Goal: Task Accomplishment & Management: Manage account settings

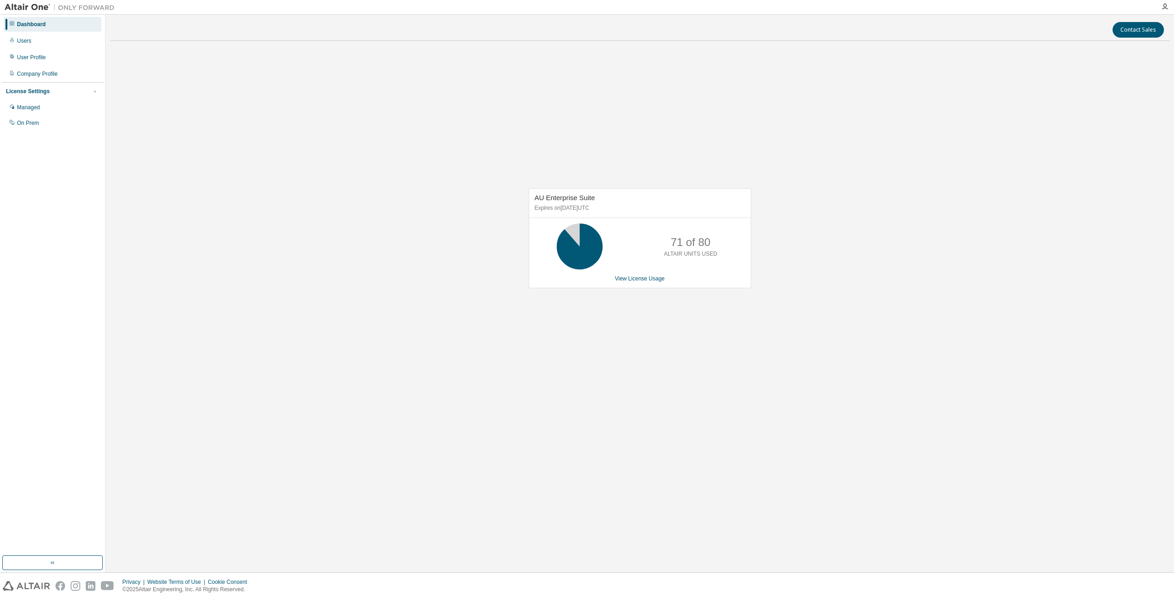
click at [302, 343] on div "AU Enterprise Suite Expires on July 25, 2026 UTC 71 of 80 ALTAIR UNITS USED Vie…" at bounding box center [639, 242] width 1059 height 389
click at [628, 278] on link "View License Usage" at bounding box center [640, 278] width 50 height 6
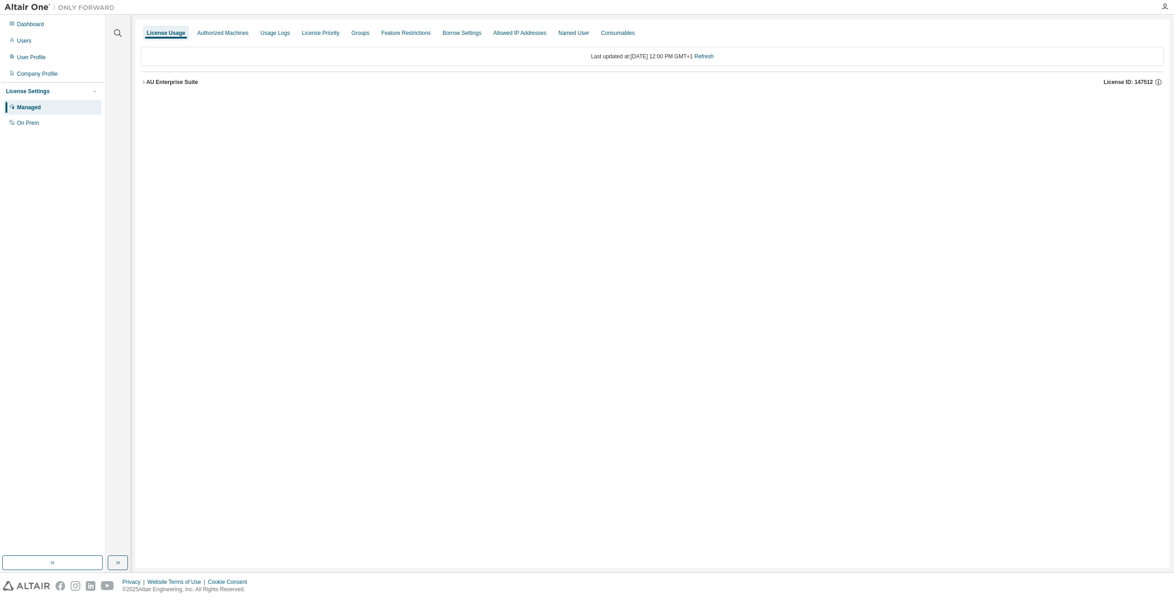
click at [144, 83] on icon "button" at bounding box center [144, 82] width 6 height 6
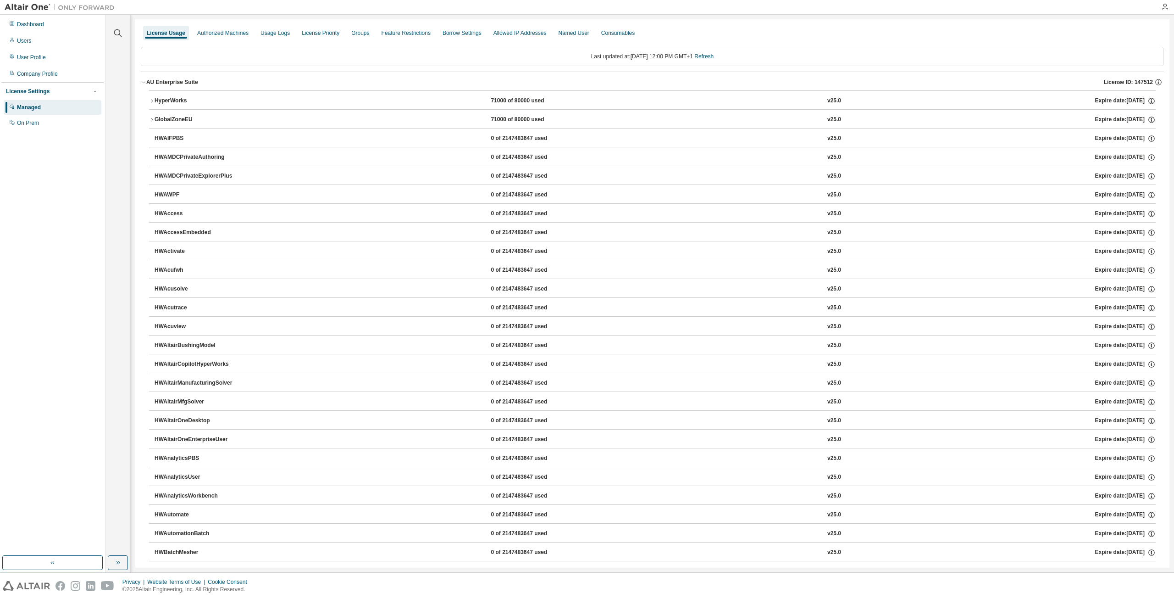
click at [160, 102] on div "HyperWorks" at bounding box center [196, 101] width 83 height 8
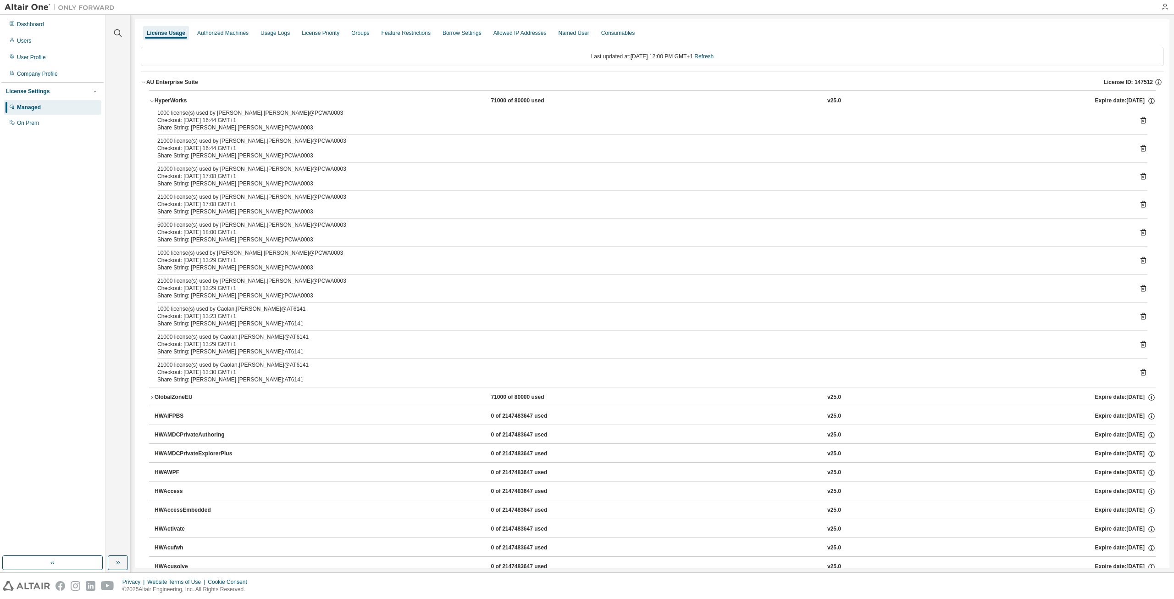
click at [224, 227] on div "50000 license(s) used by [PERSON_NAME].[PERSON_NAME]@PCWA0003" at bounding box center [641, 224] width 968 height 7
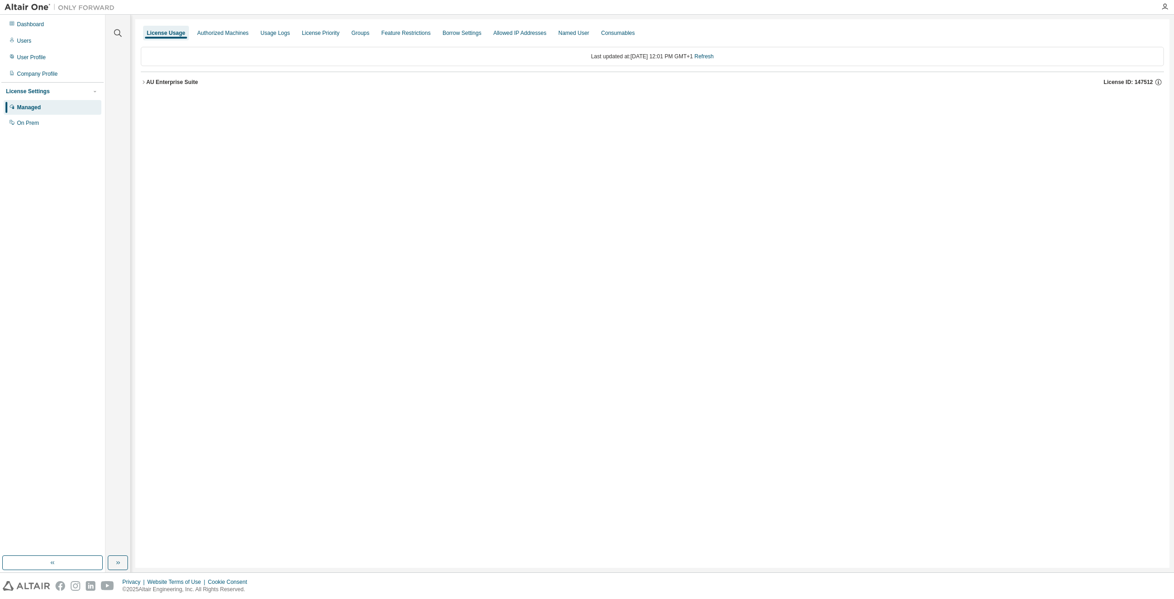
click at [146, 83] on div "AU Enterprise Suite" at bounding box center [172, 81] width 52 height 7
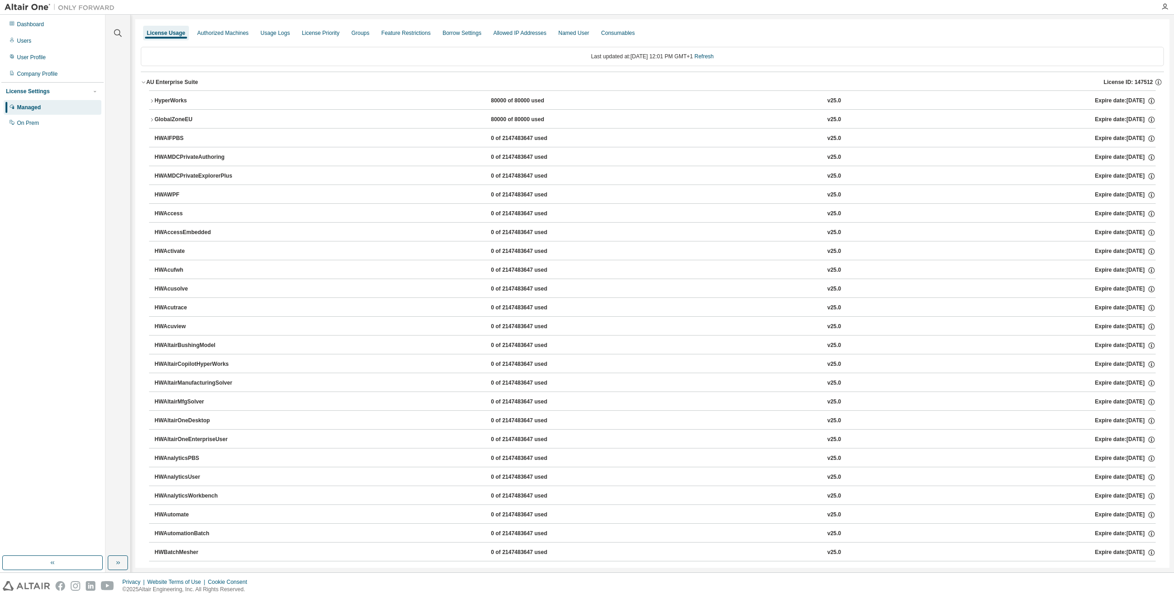
click at [152, 100] on icon "button" at bounding box center [152, 101] width 6 height 6
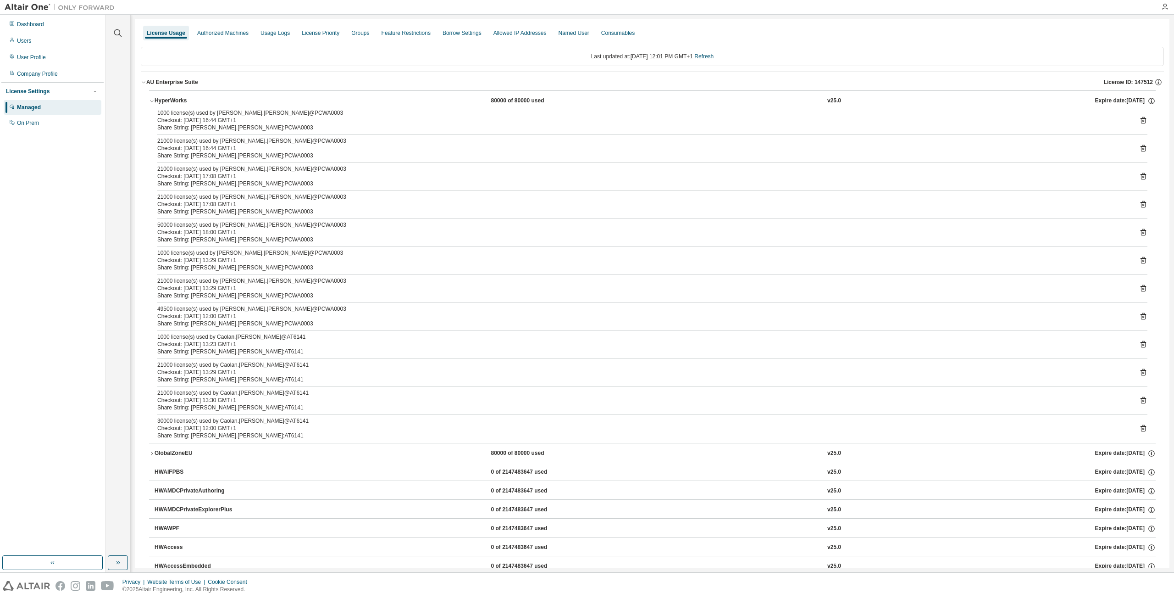
click at [200, 317] on div "Checkout: 2025-09-04 12:00 GMT+1" at bounding box center [641, 315] width 968 height 7
drag, startPoint x: 155, startPoint y: 312, endPoint x: 245, endPoint y: 316, distance: 89.5
click at [245, 316] on div "1000 license(s) used by Michael.Littlefield@PCWA0003 Checkout: 2025-08-26 16:44…" at bounding box center [652, 275] width 1007 height 333
click at [267, 316] on div "Checkout: 2025-09-04 12:00 GMT+1" at bounding box center [641, 315] width 968 height 7
drag, startPoint x: 160, startPoint y: 309, endPoint x: 281, endPoint y: 309, distance: 121.1
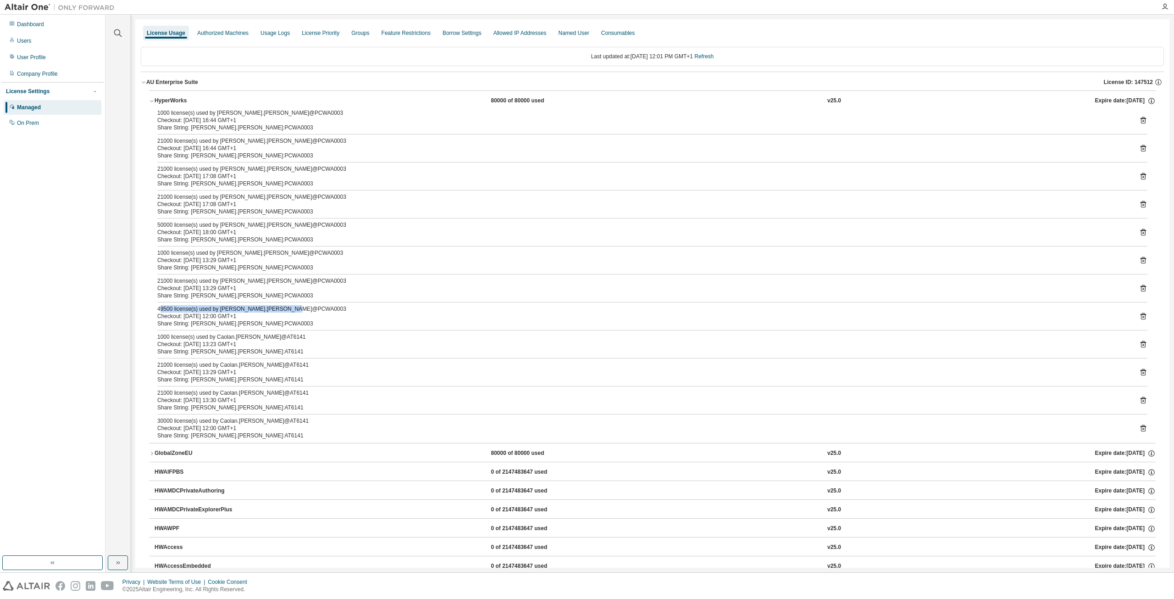
click at [281, 309] on div "49500 license(s) used by Michael.Littlefield@PCWA0003" at bounding box center [641, 308] width 968 height 7
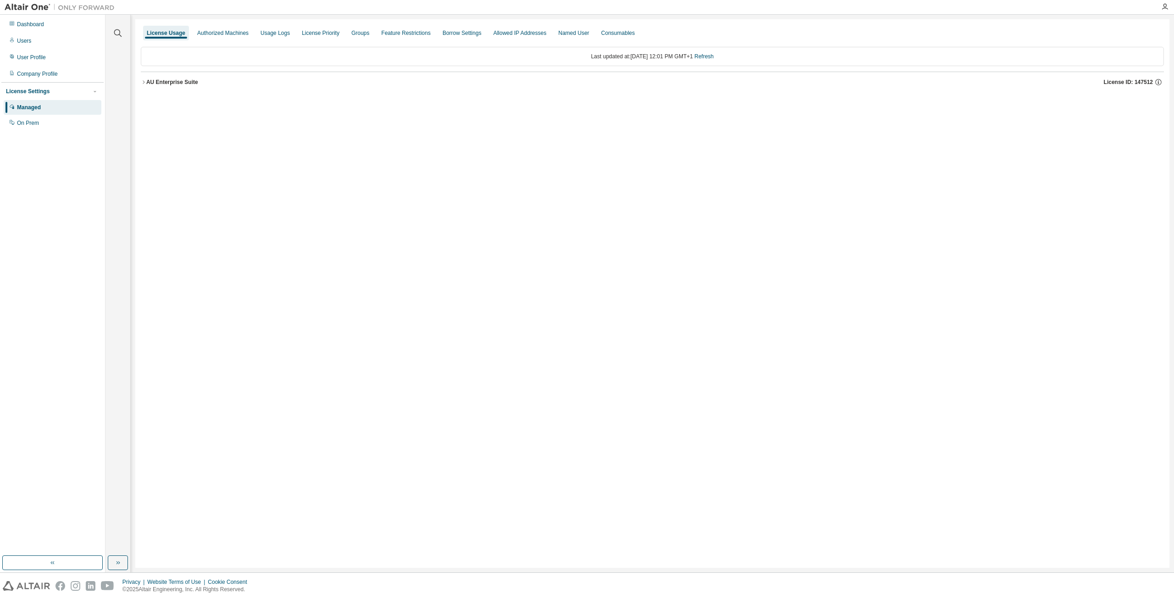
click at [146, 83] on div "AU Enterprise Suite" at bounding box center [172, 81] width 52 height 7
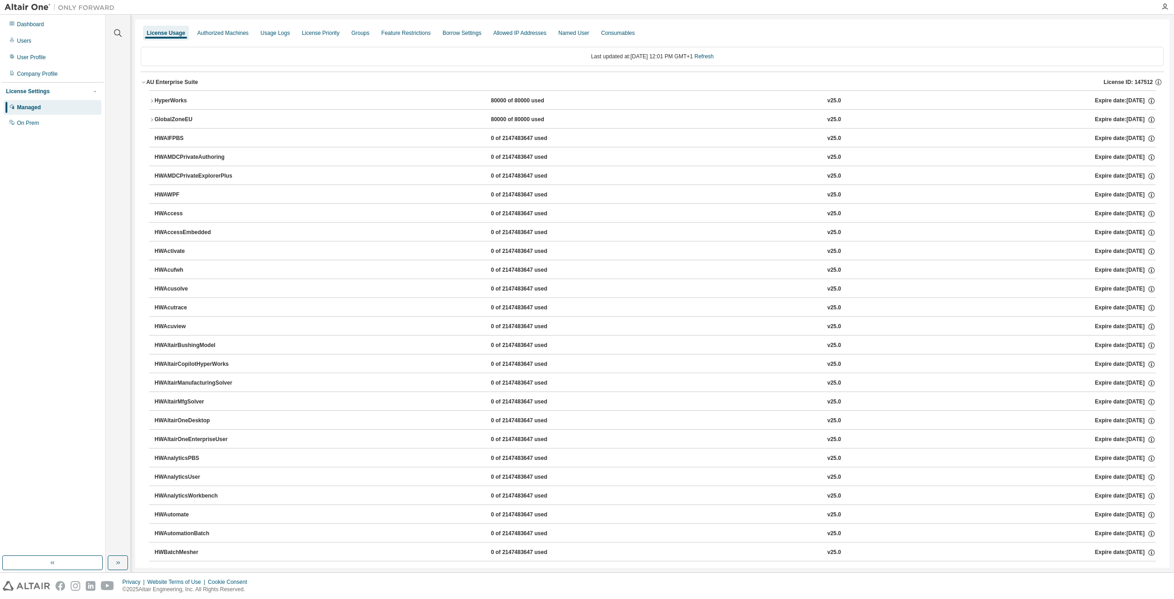
click at [167, 98] on div "HyperWorks" at bounding box center [196, 101] width 83 height 8
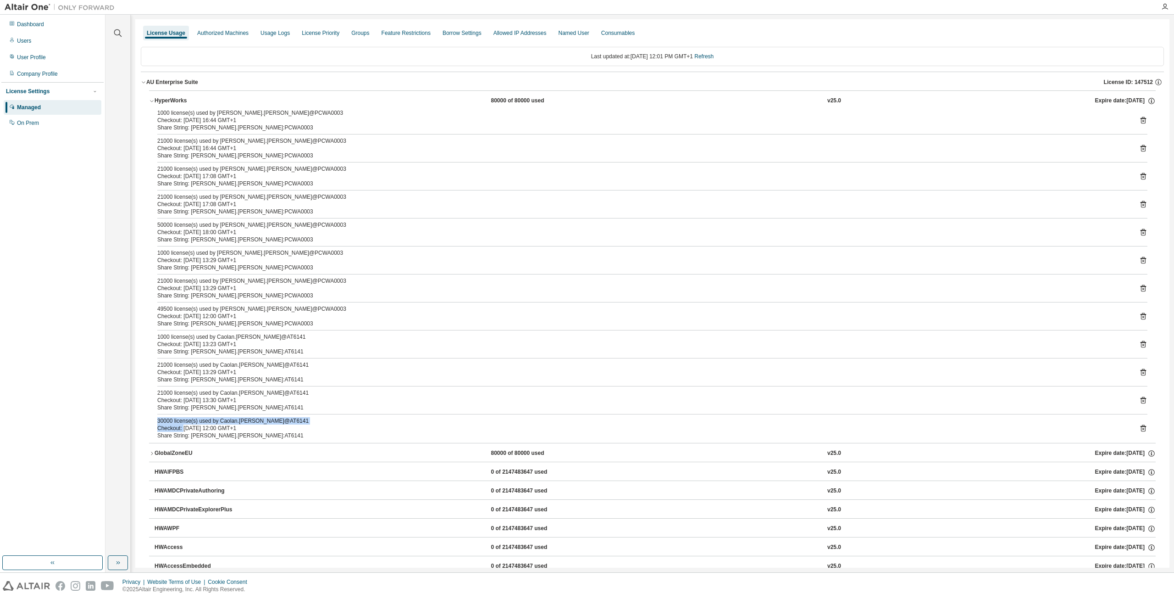
drag, startPoint x: 157, startPoint y: 421, endPoint x: 182, endPoint y: 422, distance: 24.8
click at [183, 424] on div "30000 license(s) used by Caolan.Schaible@AT6141 Checkout: 2025-09-04 12:00 GMT+1" at bounding box center [641, 424] width 968 height 15
click at [170, 424] on div "Checkout: [DATE] 12:00 GMT+1" at bounding box center [641, 427] width 968 height 7
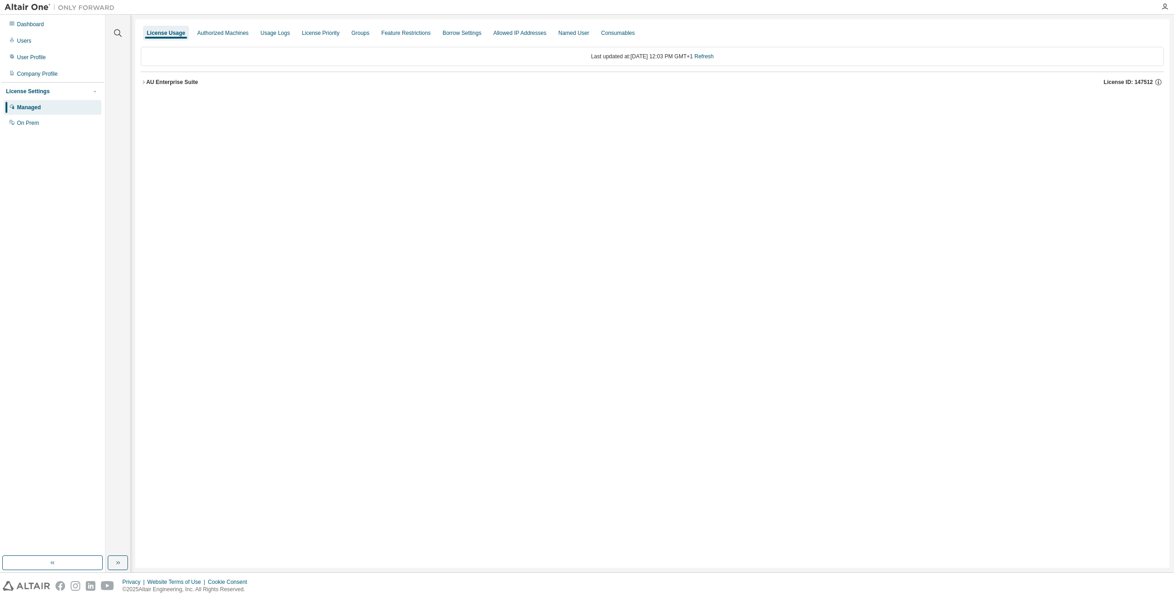
click at [188, 84] on div "AU Enterprise Suite" at bounding box center [172, 81] width 52 height 7
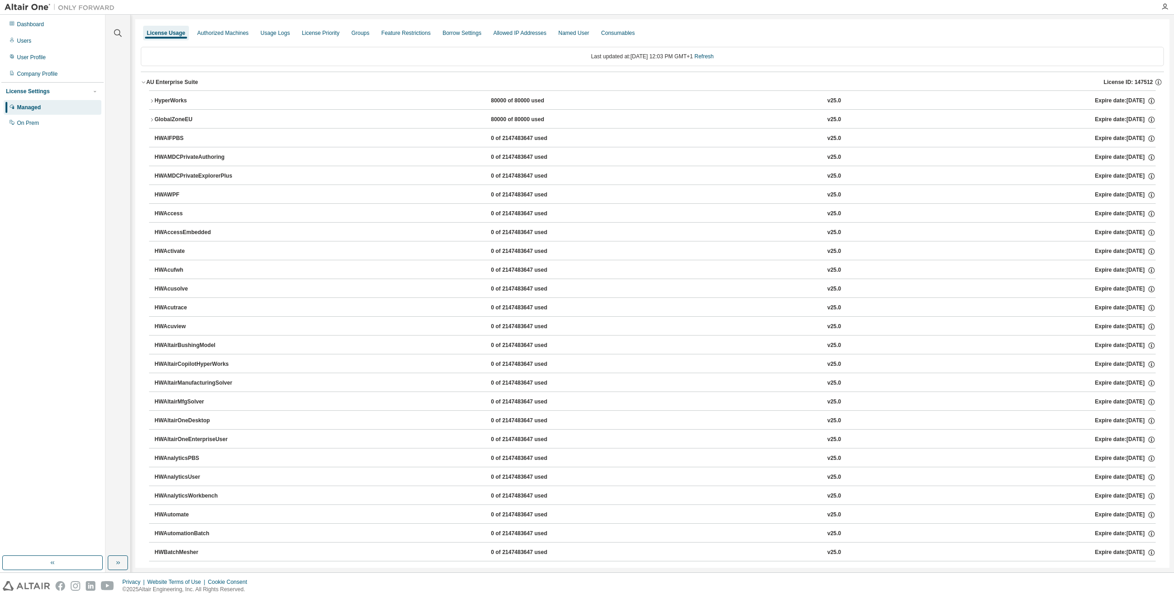
click at [157, 99] on div "HyperWorks" at bounding box center [196, 101] width 83 height 8
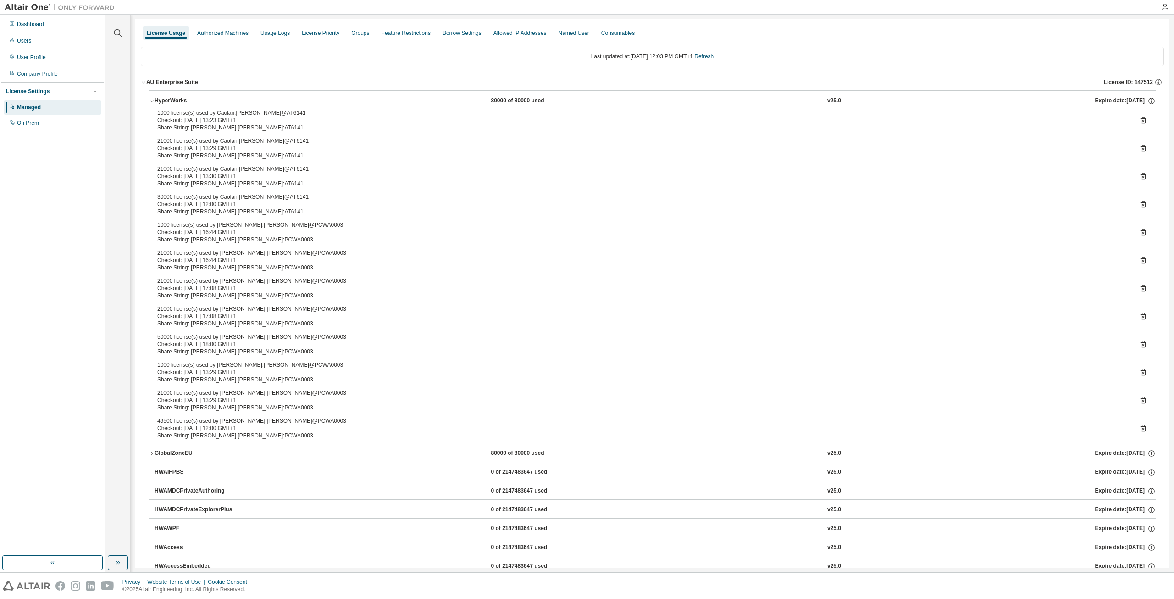
click at [216, 201] on div "Checkout: [DATE] 12:00 GMT+1" at bounding box center [641, 203] width 968 height 7
drag, startPoint x: 179, startPoint y: 198, endPoint x: 192, endPoint y: 198, distance: 12.8
click at [190, 198] on div "30000 license(s) used by Caolan.[PERSON_NAME]@AT6141" at bounding box center [641, 196] width 968 height 7
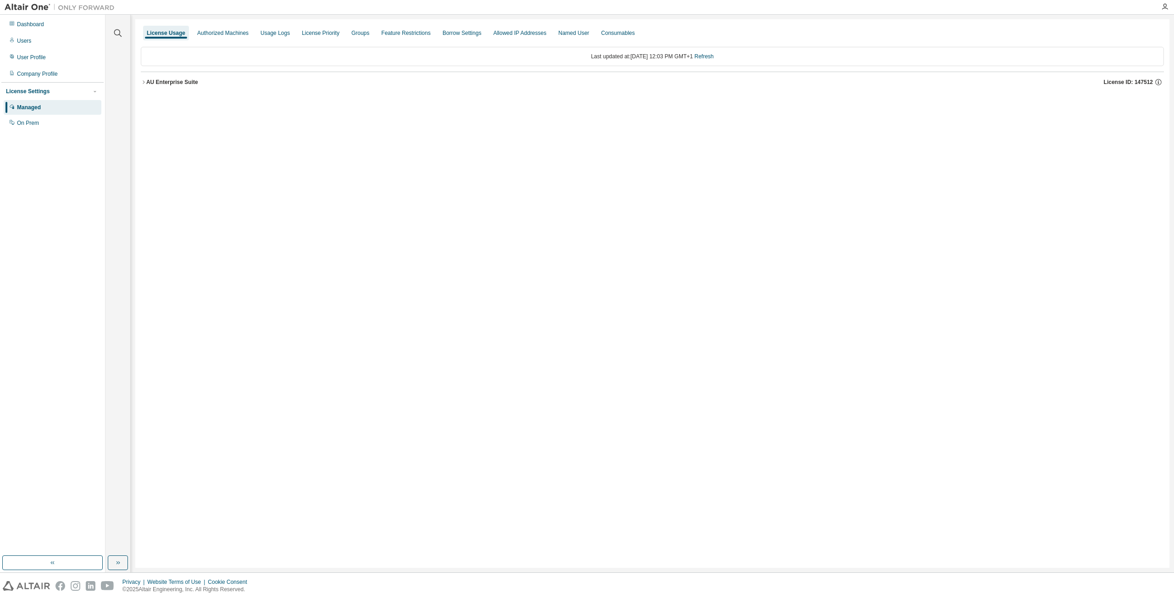
click at [146, 79] on div "AU Enterprise Suite" at bounding box center [172, 81] width 52 height 7
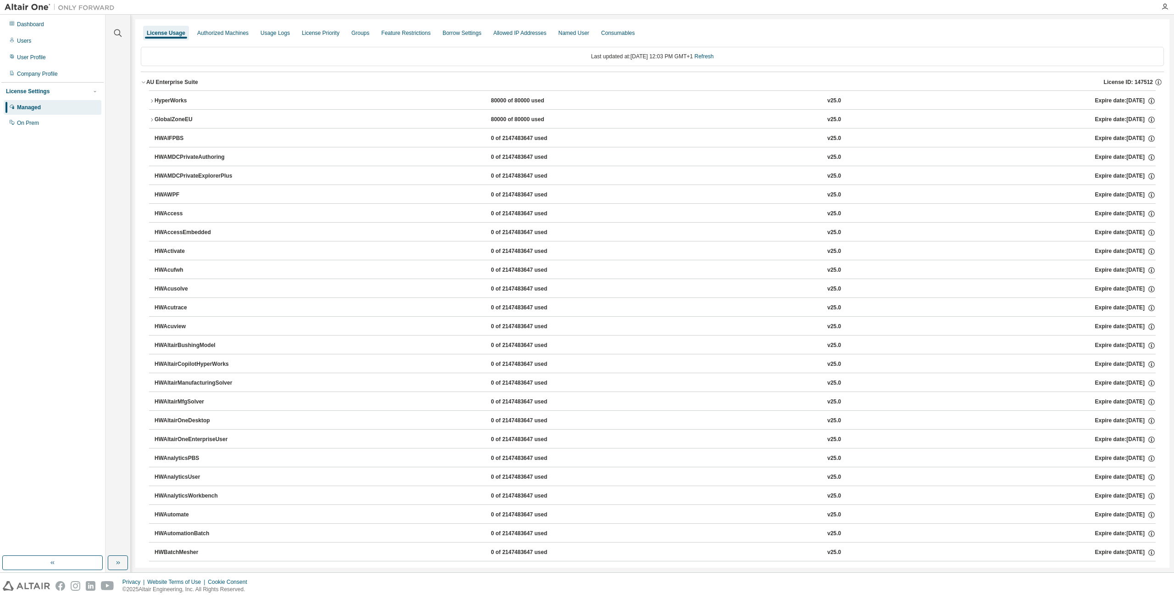
click at [299, 106] on button "HyperWorks 80000 of 80000 used v25.0 Expire date: [DATE]" at bounding box center [652, 101] width 1007 height 20
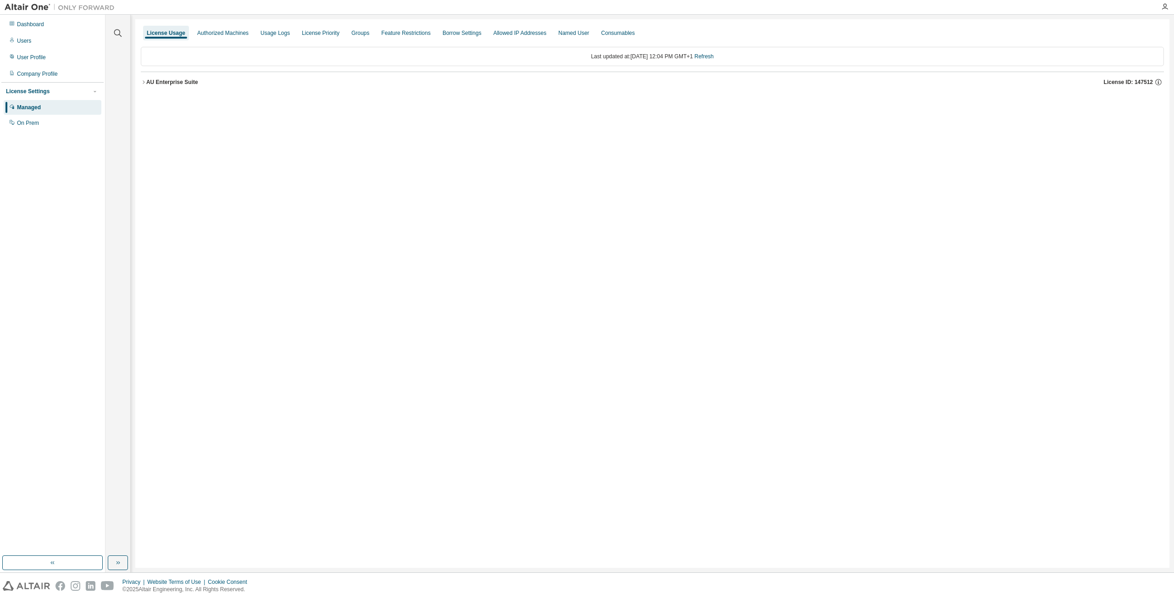
click at [181, 85] on div "AU Enterprise Suite" at bounding box center [172, 81] width 52 height 7
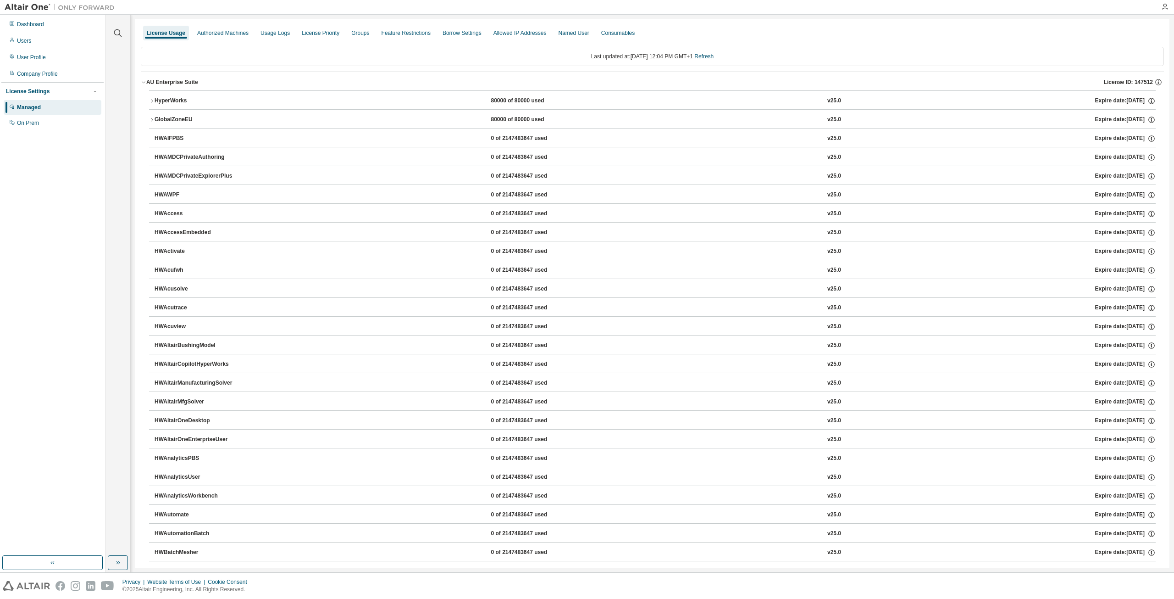
click at [174, 98] on div "HyperWorks" at bounding box center [196, 101] width 83 height 8
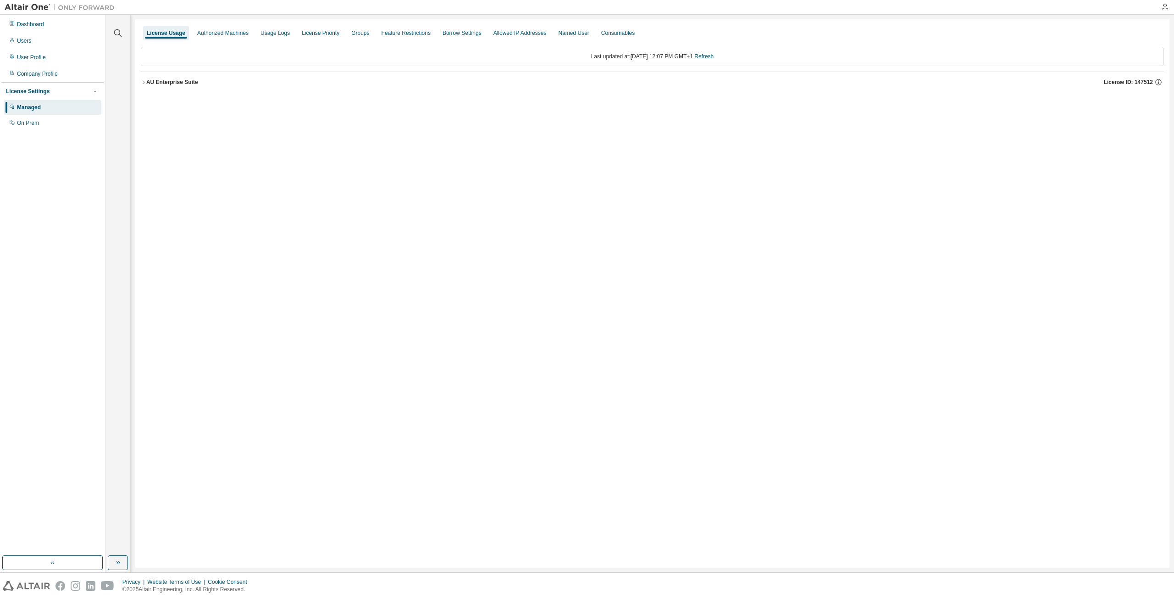
click at [161, 80] on div "AU Enterprise Suite" at bounding box center [172, 81] width 52 height 7
click at [175, 83] on div "AU Enterprise Suite" at bounding box center [172, 81] width 52 height 7
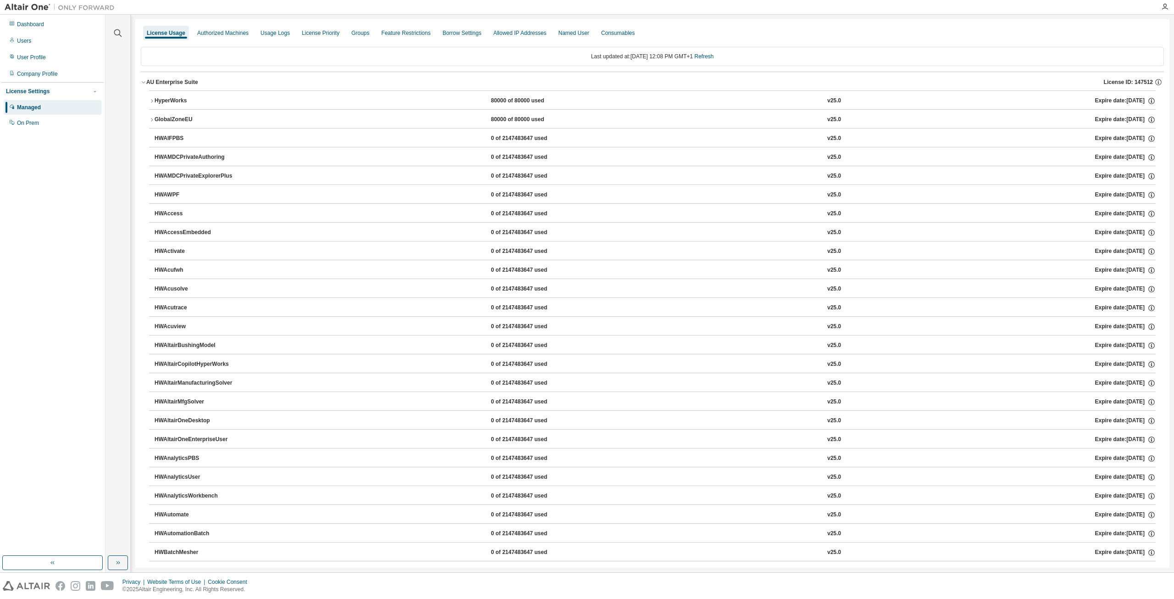
click at [175, 96] on button "HyperWorks 80000 of 80000 used v25.0 Expire date: 2026-07-25" at bounding box center [652, 101] width 1007 height 20
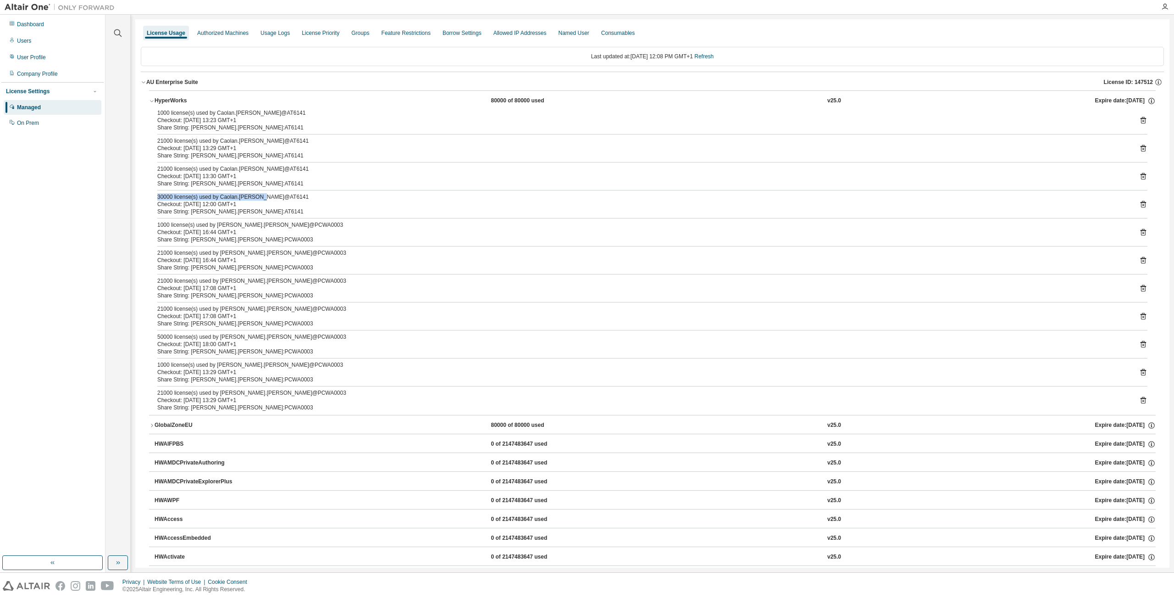
drag, startPoint x: 155, startPoint y: 197, endPoint x: 258, endPoint y: 199, distance: 102.8
click at [258, 199] on div "1000 license(s) used by Caolan.Schaible@AT6141 Checkout: 2025-09-03 13:23 GMT+1…" at bounding box center [652, 261] width 1007 height 305
click at [261, 206] on div "Checkout: 2025-09-04 12:00 GMT+1" at bounding box center [641, 203] width 968 height 7
drag, startPoint x: 160, startPoint y: 140, endPoint x: 188, endPoint y: 140, distance: 28.4
click at [188, 140] on div "1000 license(s) used by Caolan.Schaible@AT6141 Checkout: 2025-09-03 13:23 GMT+1…" at bounding box center [652, 261] width 1007 height 305
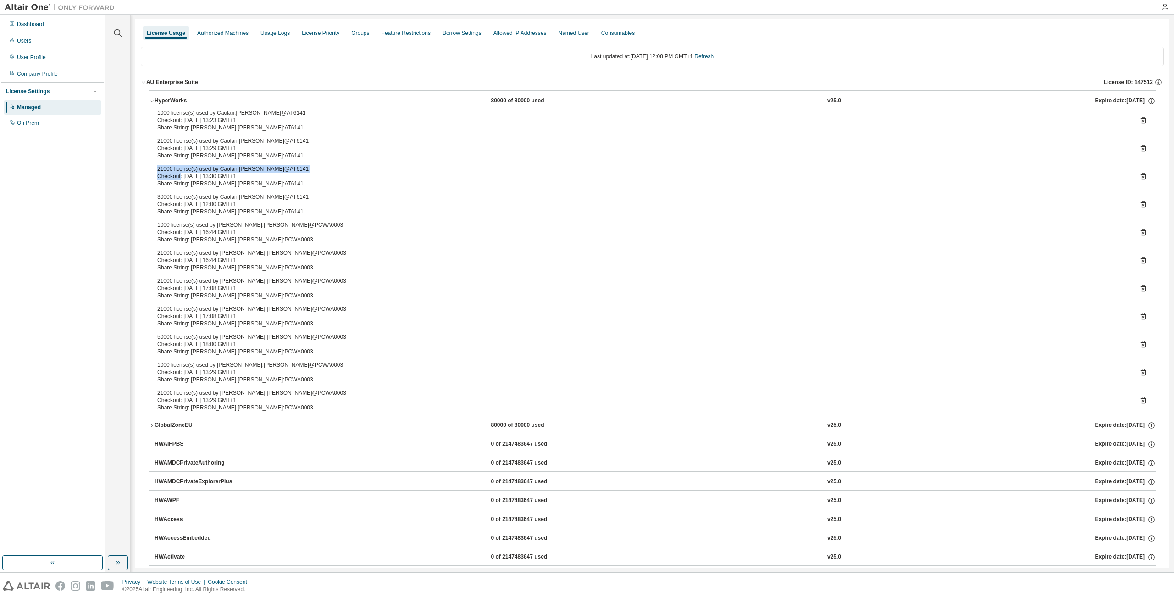
click at [180, 172] on div "21000 license(s) used by Caolan.Schaible@AT6141 Checkout: 2025-09-03 13:30 GMT+1" at bounding box center [641, 172] width 968 height 15
drag, startPoint x: 158, startPoint y: 113, endPoint x: 179, endPoint y: 113, distance: 21.1
click at [179, 113] on div "1000 license(s) used by Caolan.[PERSON_NAME]@AT6141" at bounding box center [641, 112] width 968 height 7
click at [173, 201] on div "Checkout: 2025-09-04 12:00 GMT+1" at bounding box center [641, 203] width 968 height 7
drag, startPoint x: 157, startPoint y: 198, endPoint x: 255, endPoint y: 216, distance: 99.8
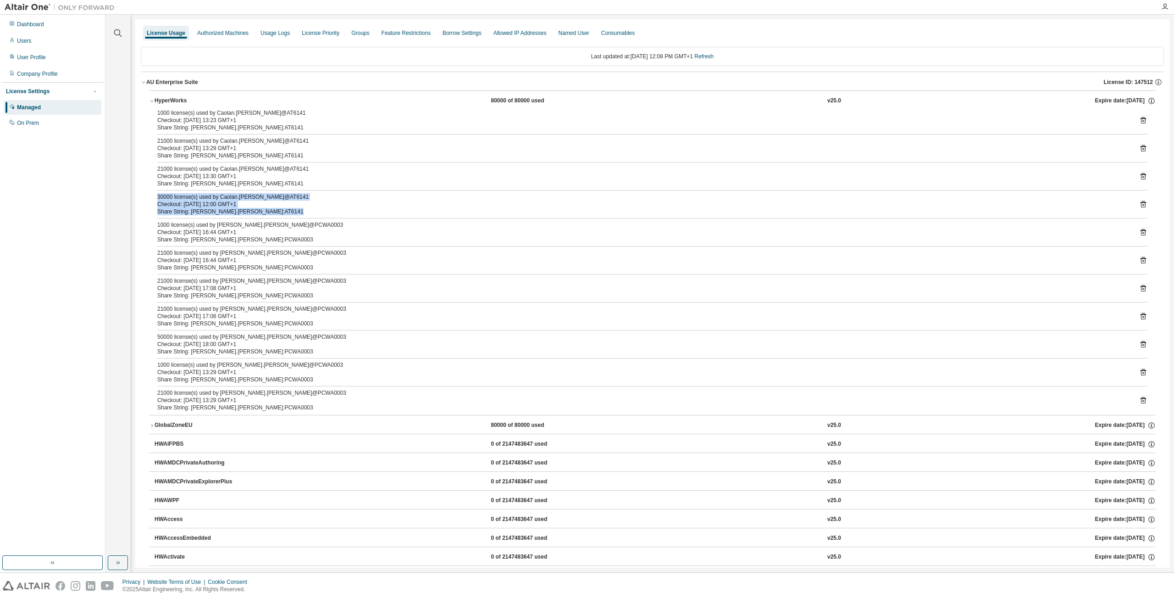
click at [255, 216] on div "1000 license(s) used by Caolan.Schaible@AT6141 Checkout: 2025-09-03 13:23 GMT+1…" at bounding box center [652, 261] width 1007 height 305
click at [1139, 201] on icon at bounding box center [1143, 204] width 8 height 8
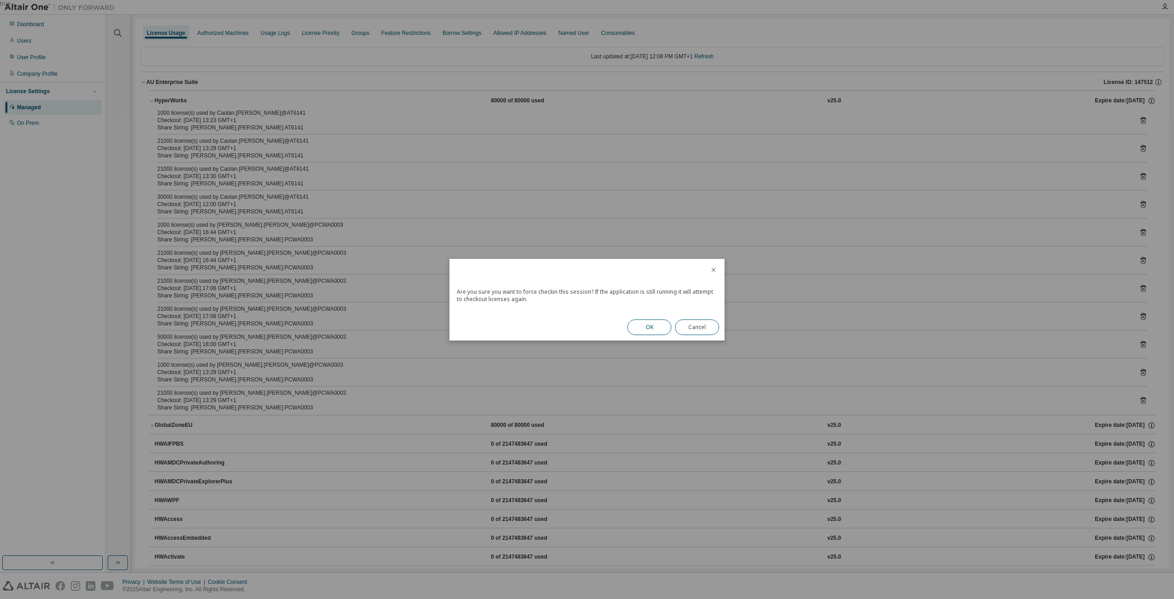
click at [653, 323] on button "OK" at bounding box center [649, 327] width 44 height 16
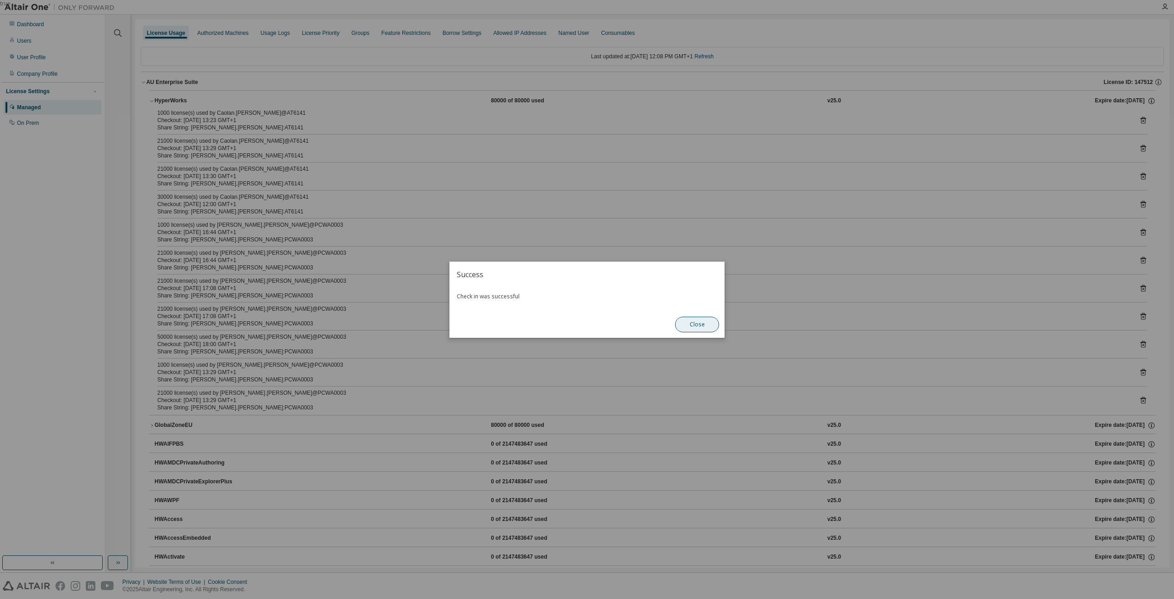
click at [716, 327] on button "Close" at bounding box center [697, 324] width 44 height 16
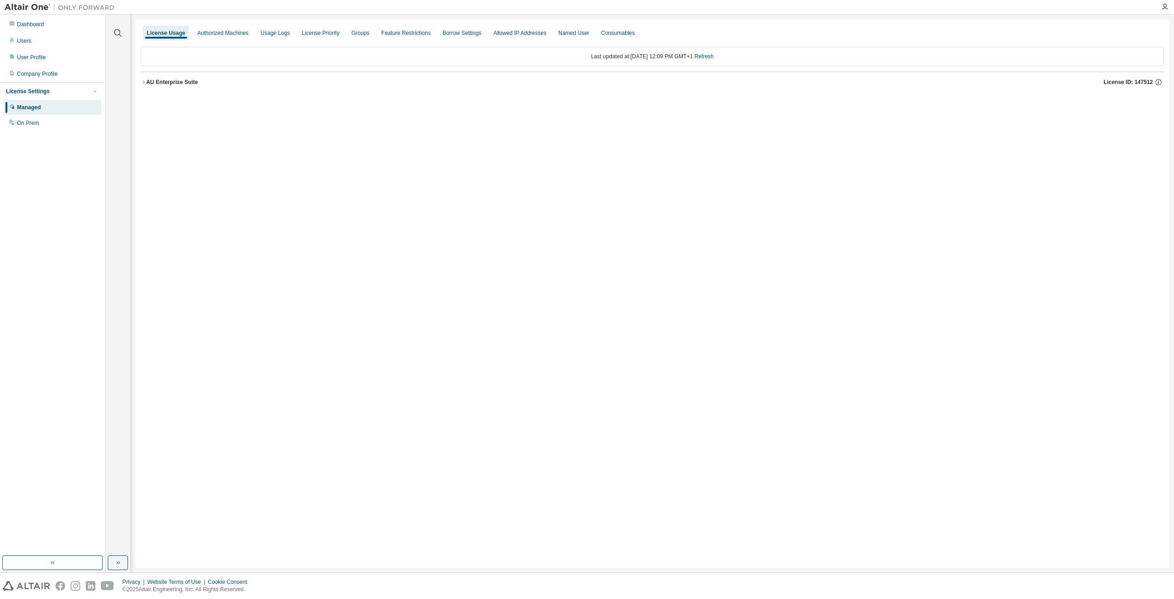
click at [179, 81] on div "AU Enterprise Suite" at bounding box center [172, 81] width 52 height 7
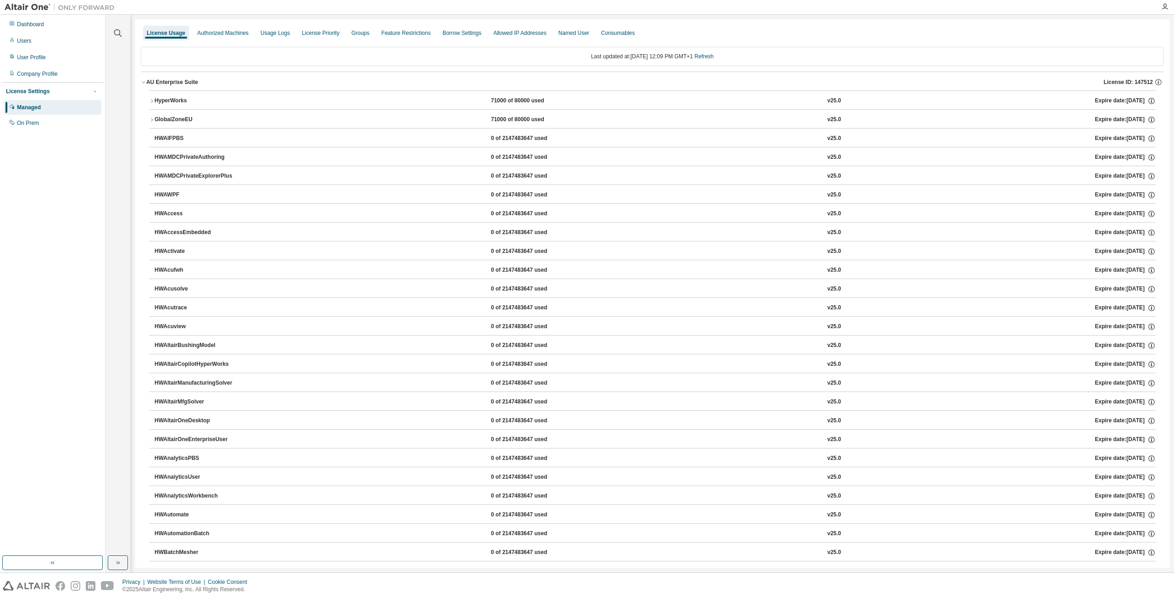
click at [183, 98] on div "HyperWorks" at bounding box center [196, 101] width 83 height 8
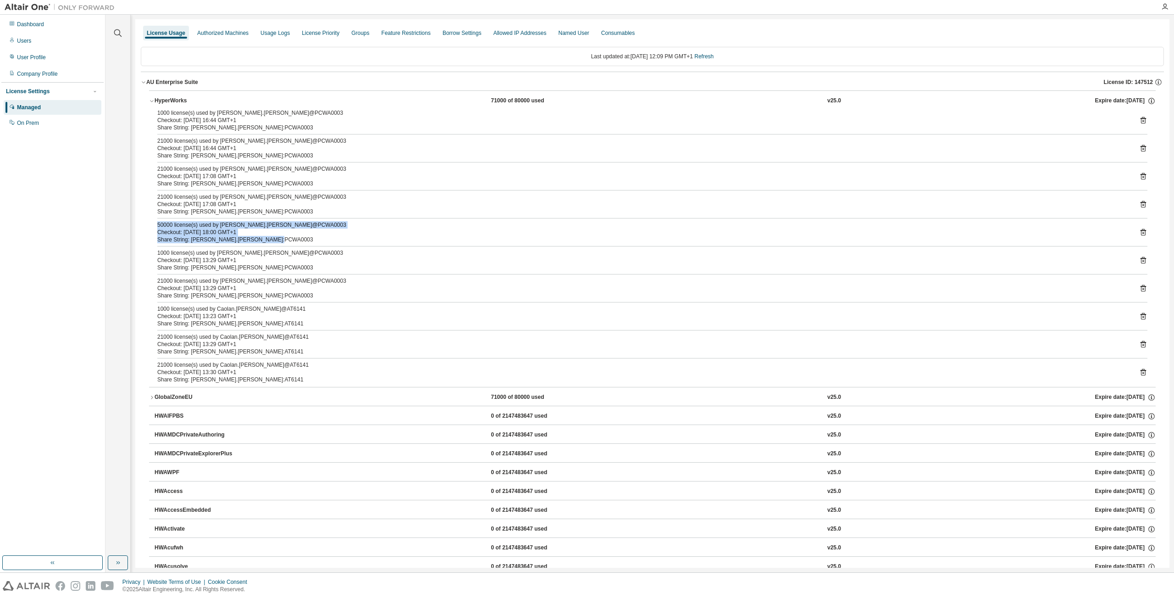
drag, startPoint x: 155, startPoint y: 224, endPoint x: 294, endPoint y: 241, distance: 140.1
click at [294, 241] on div "1000 license(s) used by [PERSON_NAME].[PERSON_NAME]@PCWA0003 Checkout: [DATE] 1…" at bounding box center [652, 247] width 1007 height 277
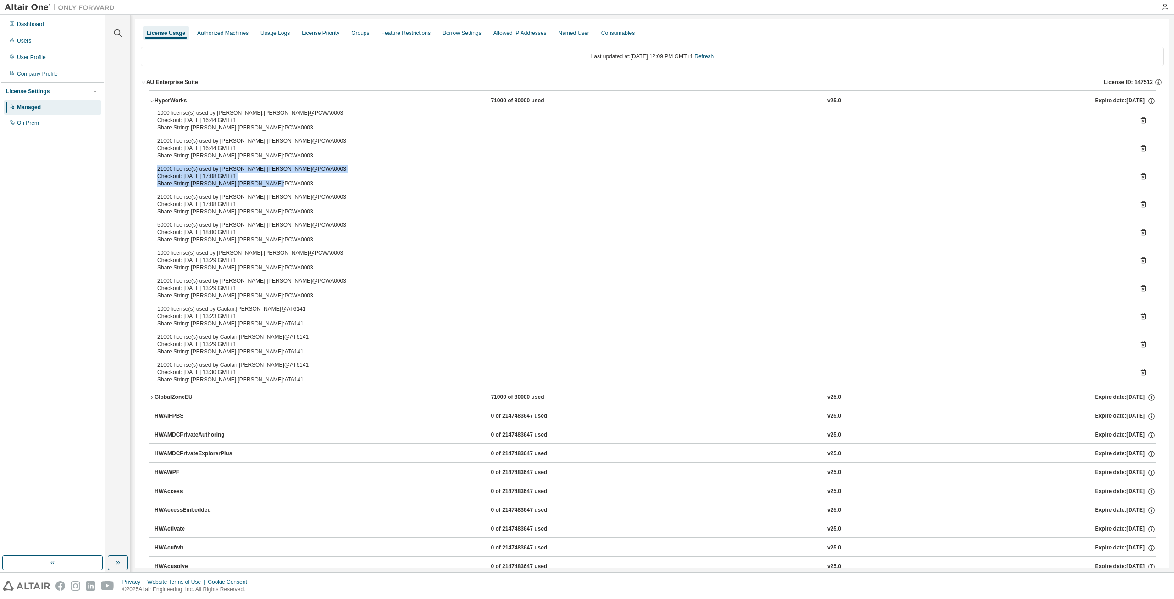
drag, startPoint x: 252, startPoint y: 182, endPoint x: 267, endPoint y: 183, distance: 15.2
click at [266, 205] on div "Checkout: [DATE] 17:08 GMT+1" at bounding box center [641, 203] width 968 height 7
drag, startPoint x: 166, startPoint y: 341, endPoint x: 237, endPoint y: 371, distance: 76.7
click at [237, 371] on div "1000 license(s) used by [PERSON_NAME].[PERSON_NAME]@PCWA0003 Checkout: [DATE] 1…" at bounding box center [652, 247] width 1007 height 277
